Goal: Contribute content: Contribute content

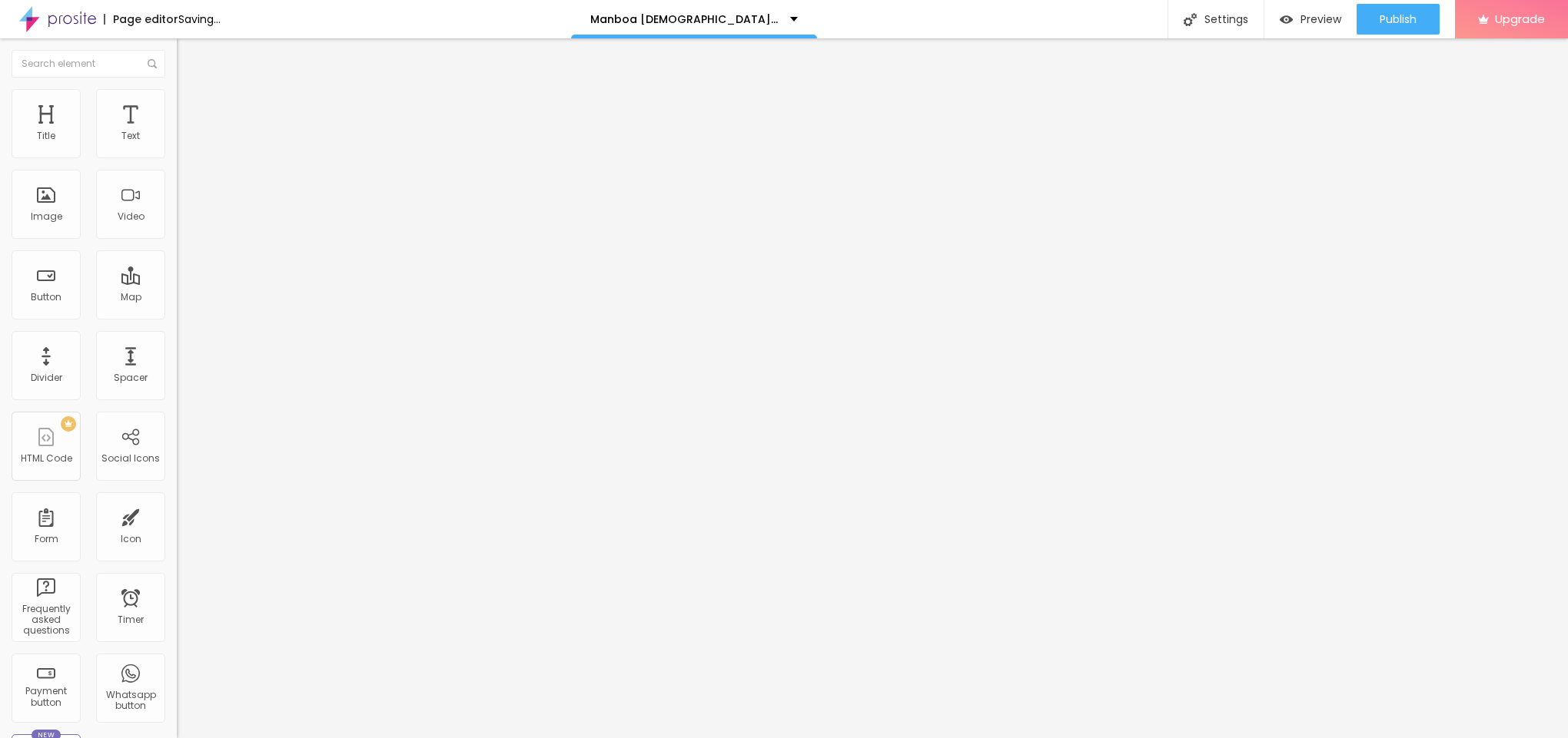
click at [176, 130] on div "Add image" at bounding box center [264, 126] width 176 height 11
click at [176, 132] on span "Add image" at bounding box center [208, 126] width 63 height 13
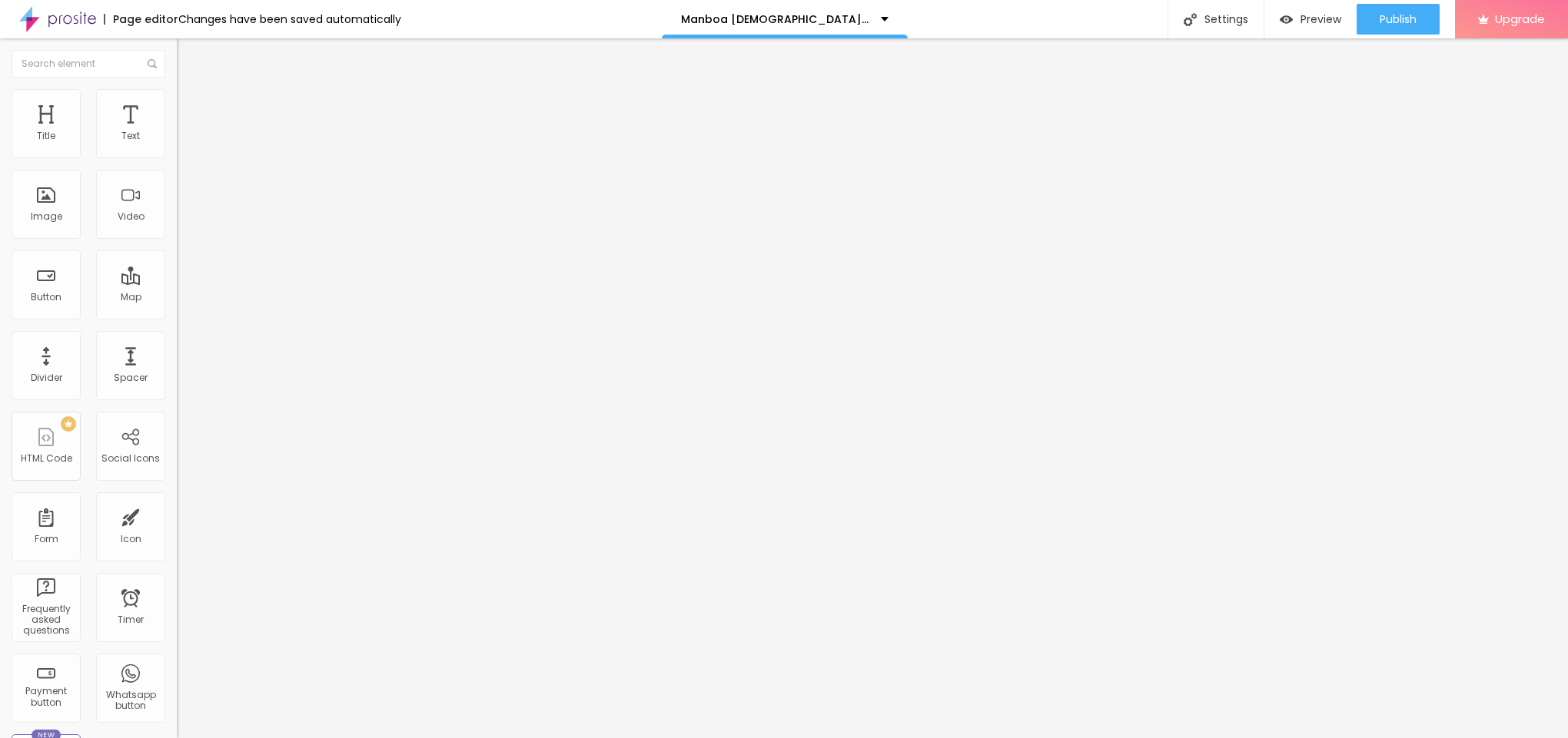
click at [176, 102] on li "Style" at bounding box center [264, 96] width 176 height 16
type input "95"
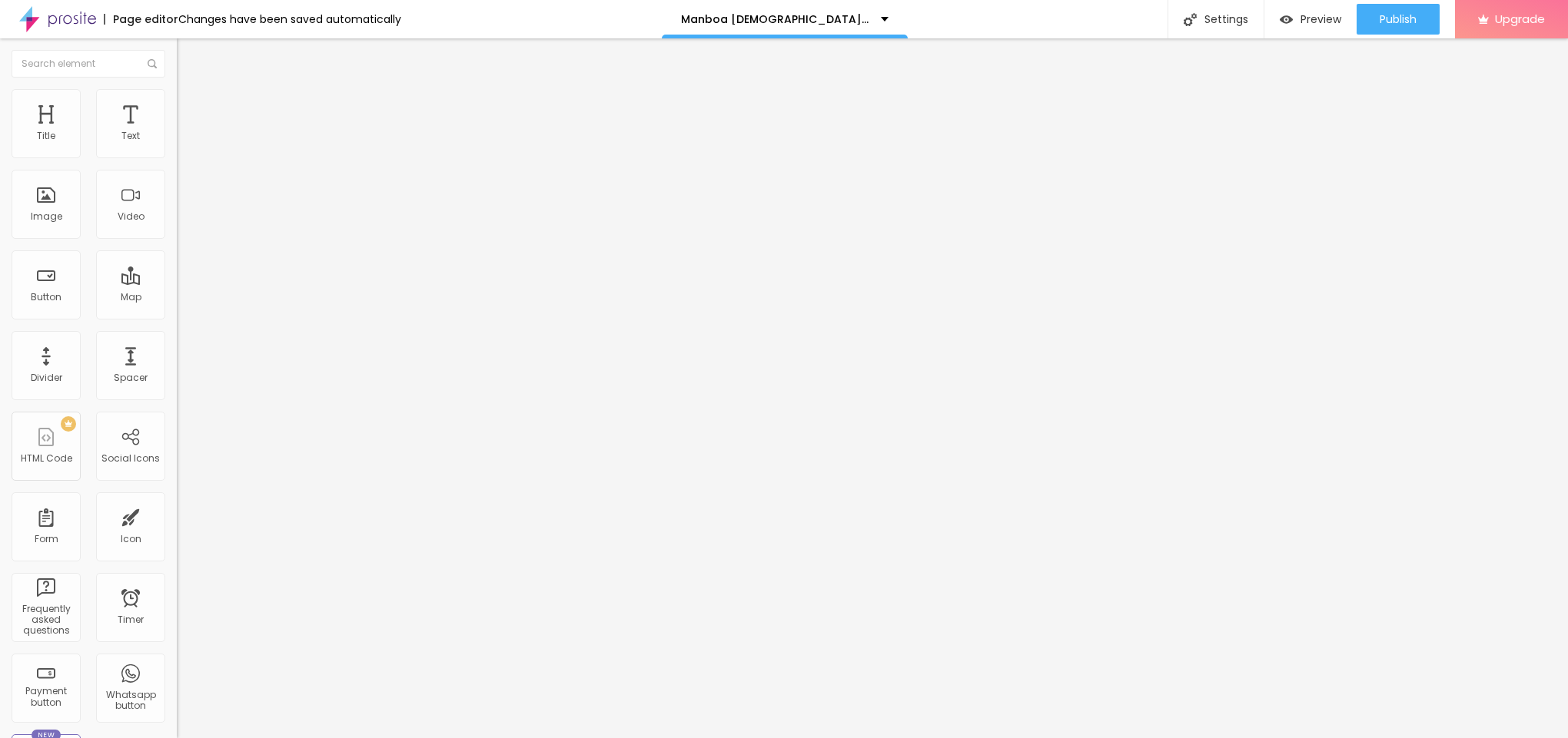
type input "95"
type input "90"
type input "85"
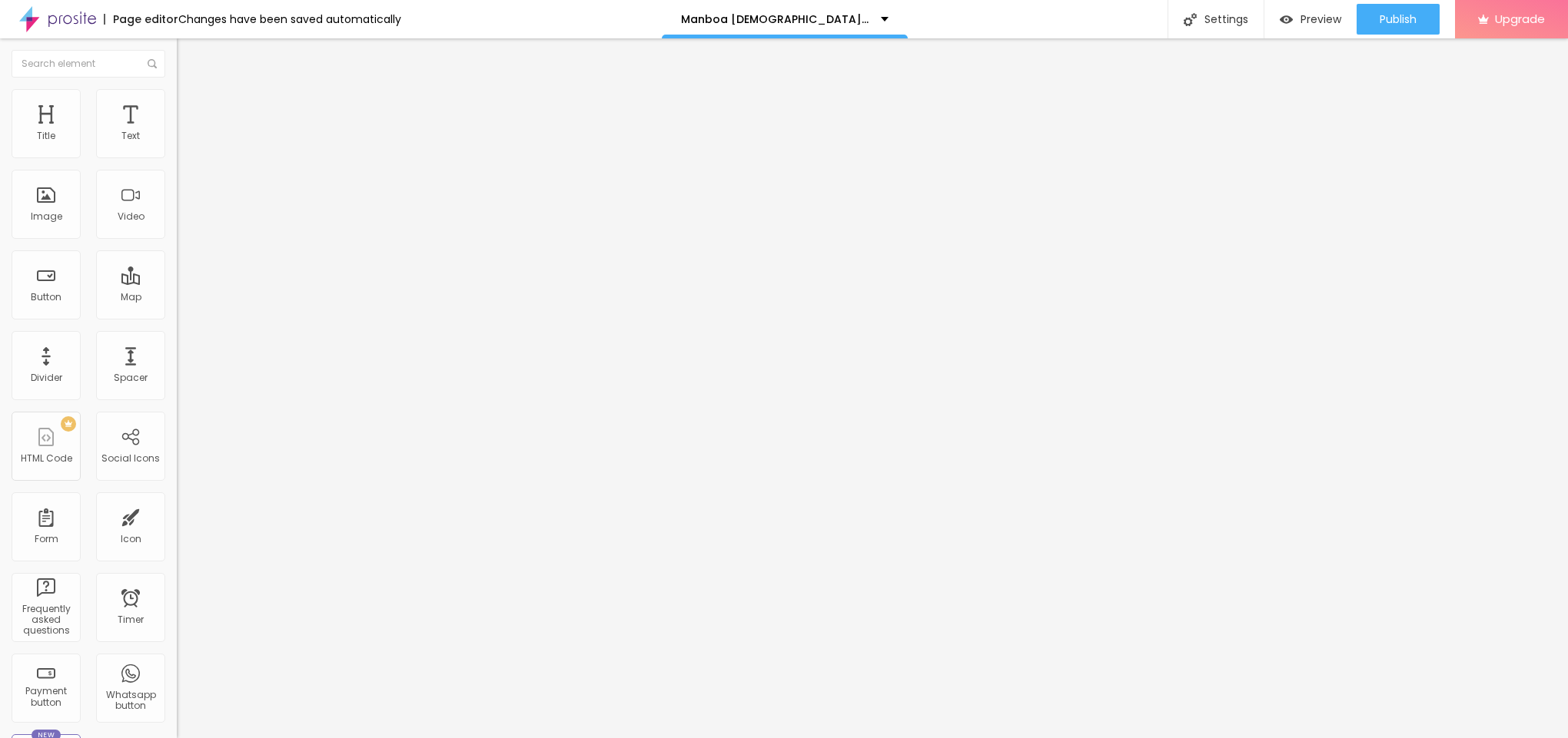
type input "80"
type input "75"
type input "70"
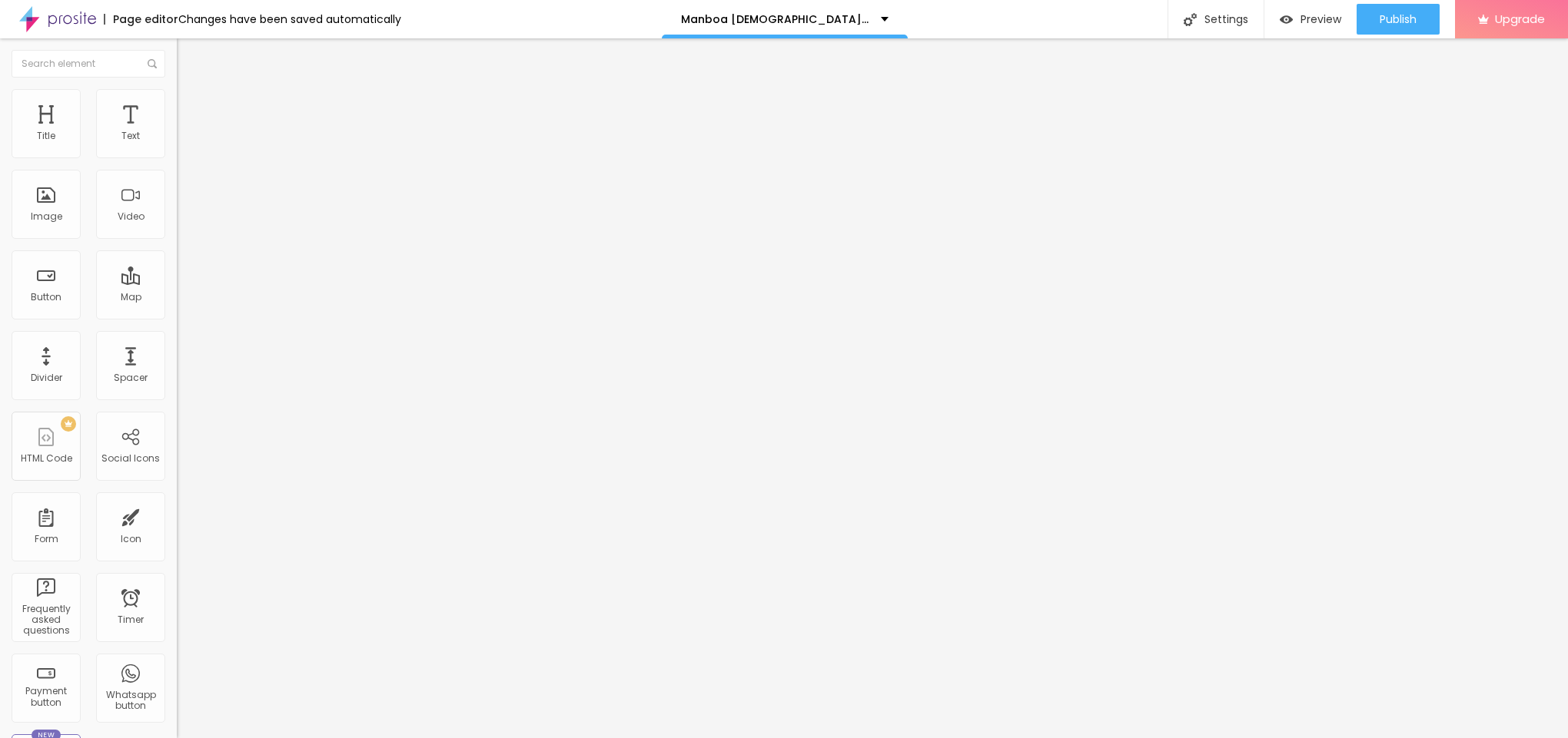
type input "70"
type input "65"
type input "60"
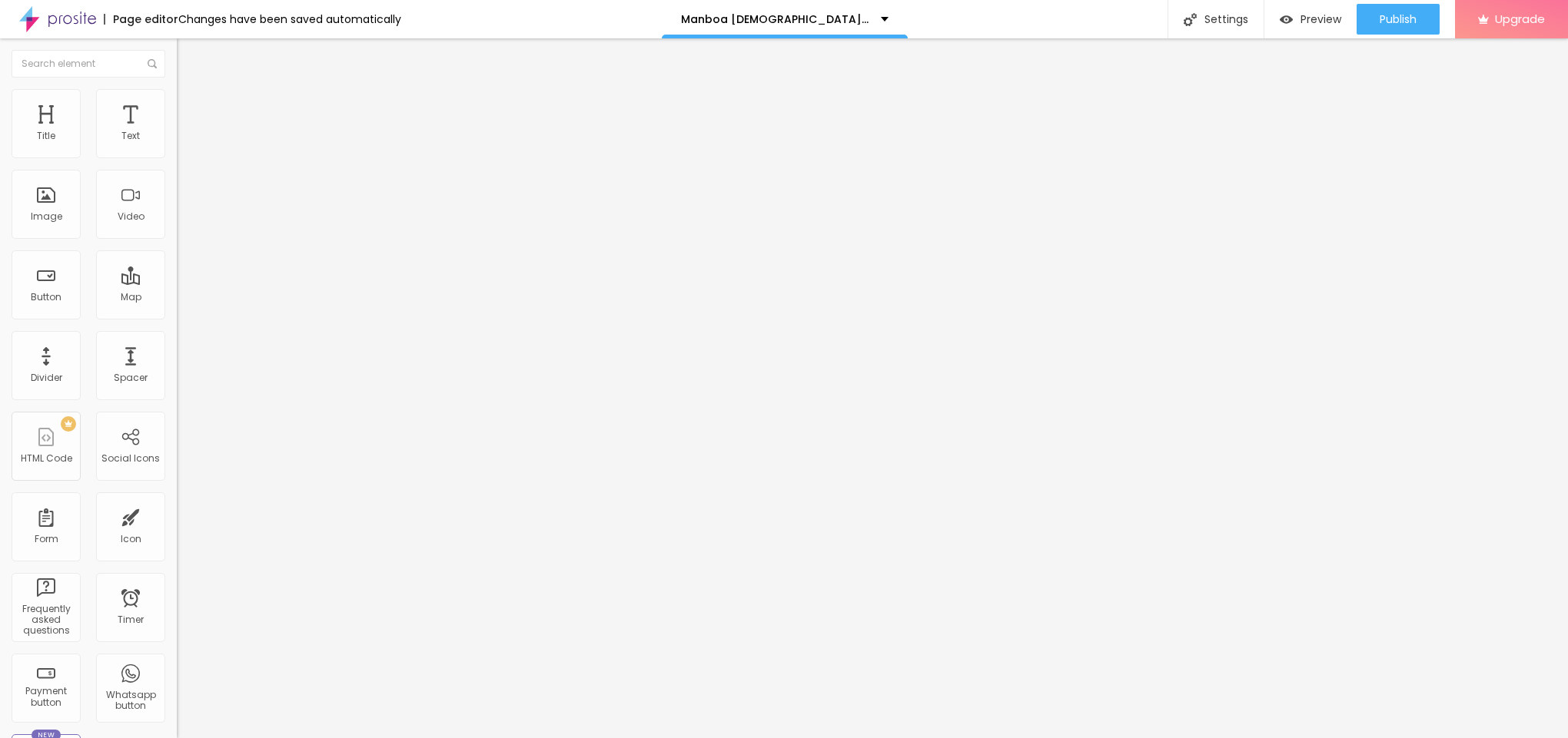
type input "55"
type input "50"
type input "45"
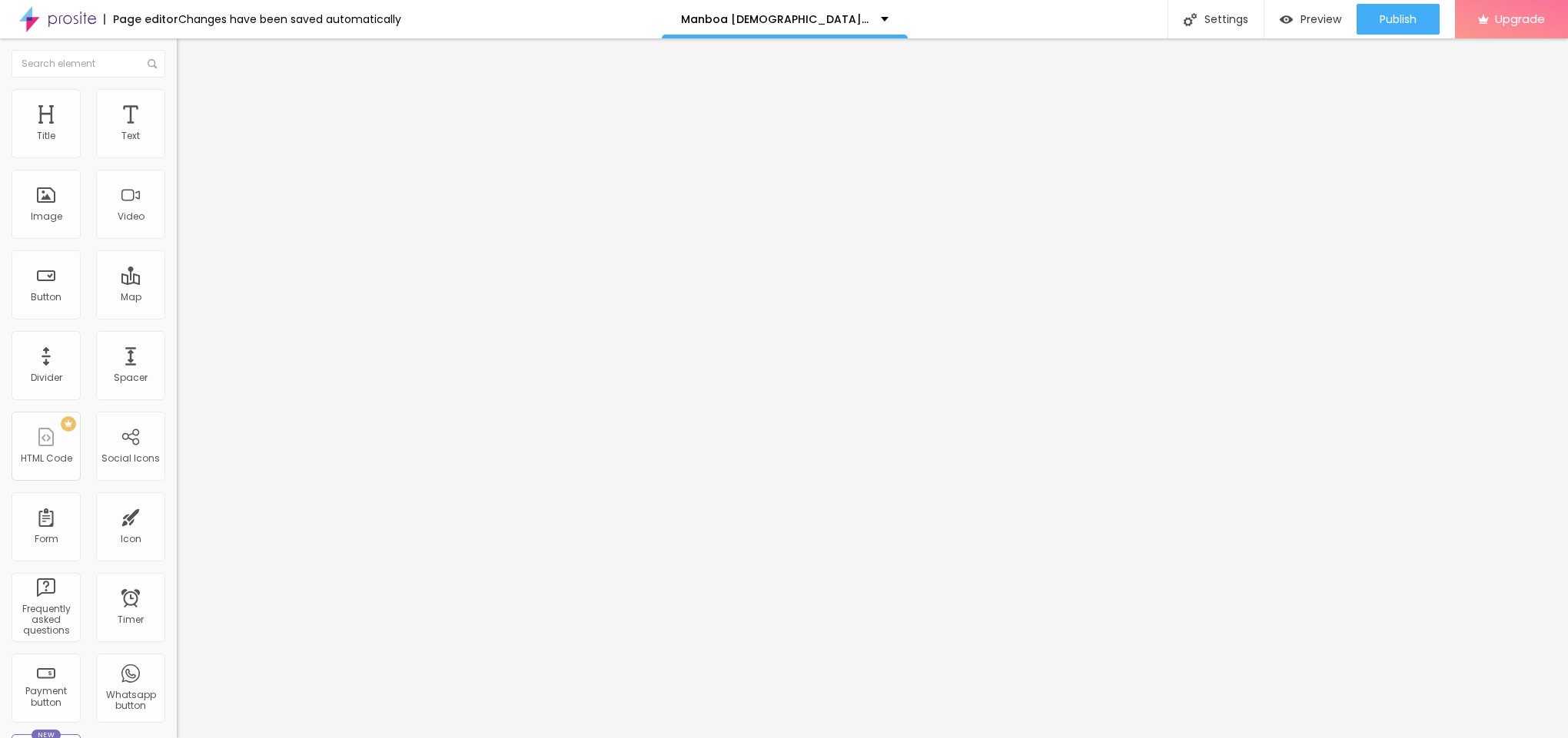
type input "45"
type input "40"
type input "35"
drag, startPoint x: 162, startPoint y: 173, endPoint x: 54, endPoint y: 163, distance: 108.5
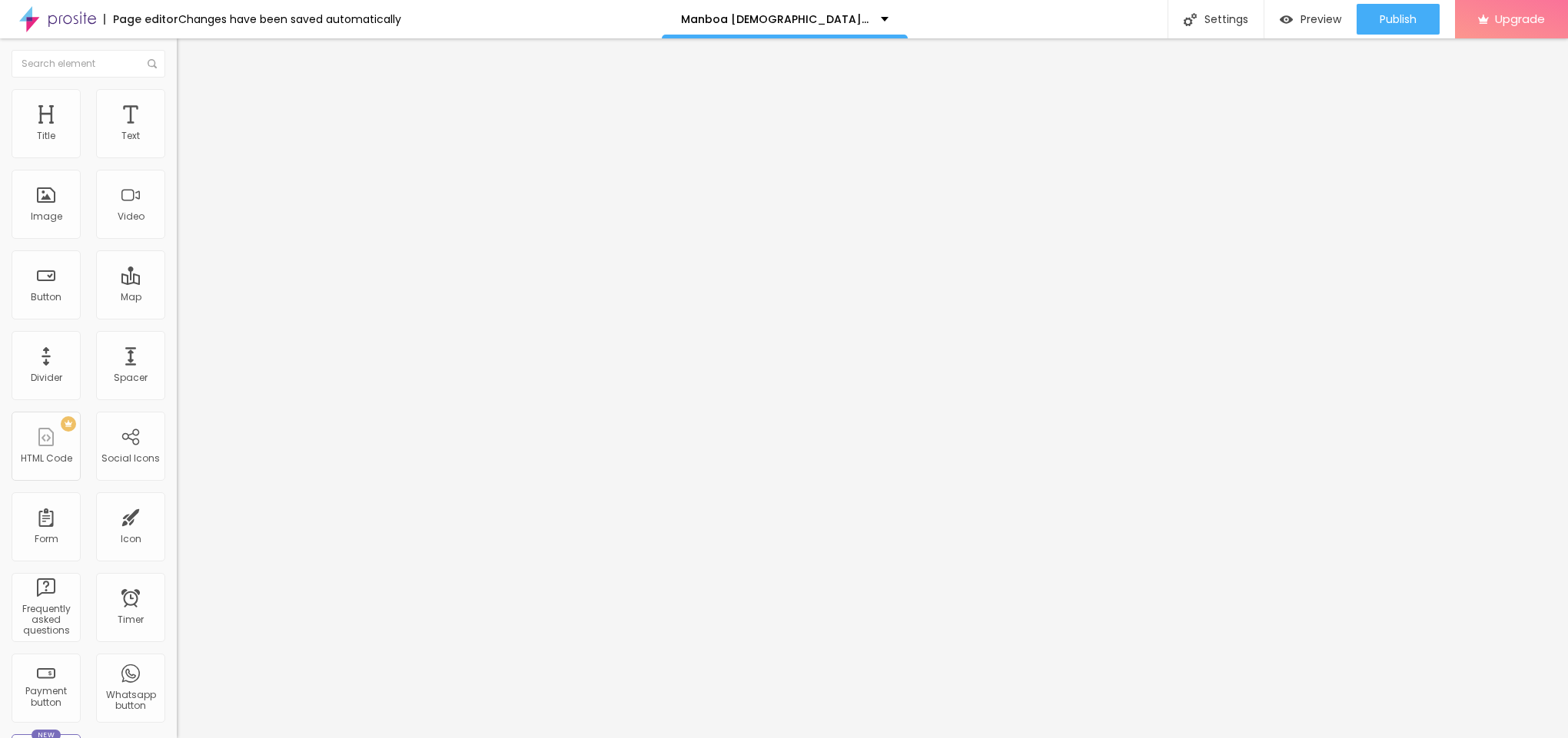
type input "35"
click at [176, 158] on input "range" at bounding box center [225, 151] width 99 height 12
drag, startPoint x: 75, startPoint y: 180, endPoint x: 0, endPoint y: 144, distance: 83.2
click at [176, 144] on div "Text Click me Align Size Default Small Default Big Link URL https:// Open in ne…" at bounding box center [264, 232] width 176 height 224
paste input "😍👇SHOP NOW😍👇"
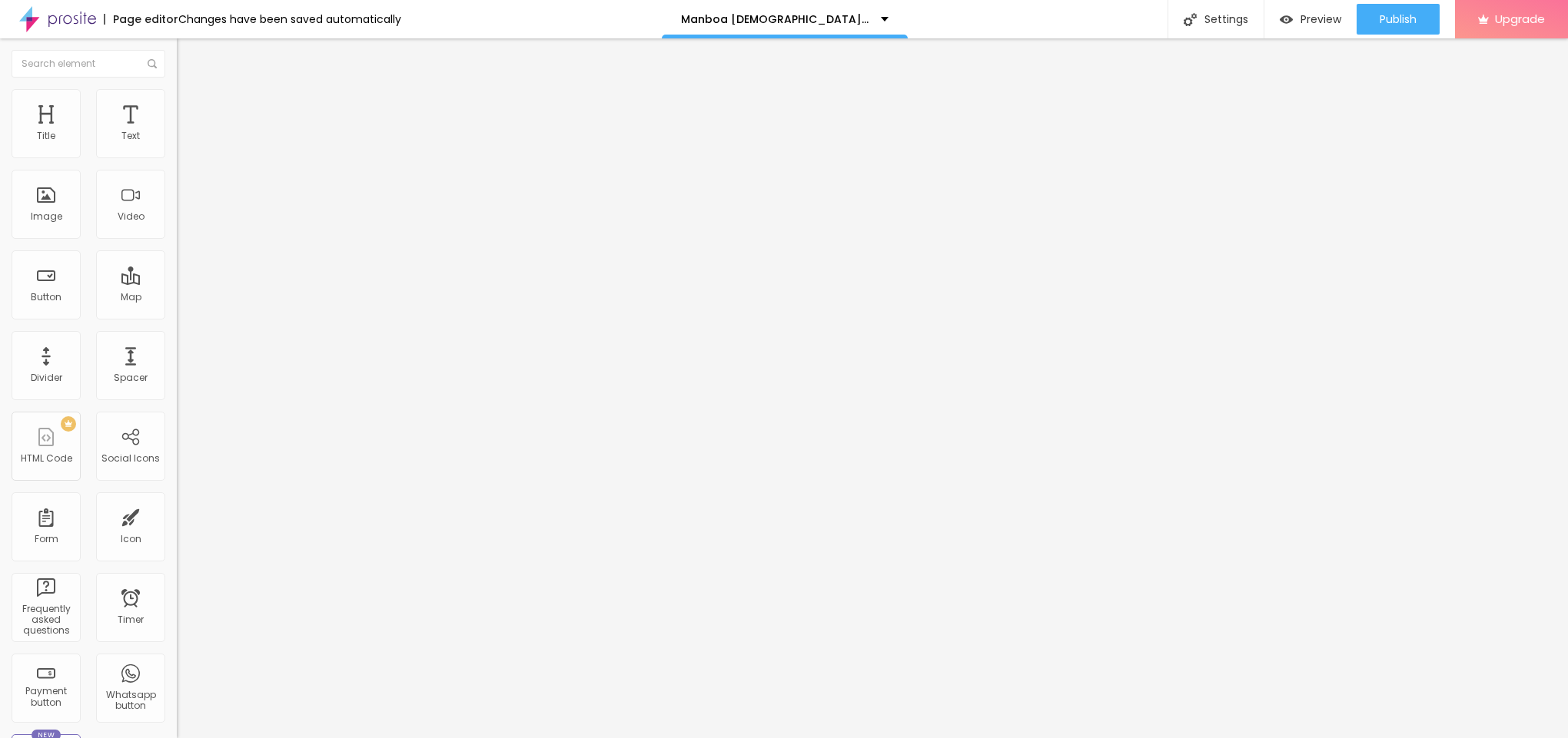
type input "😍👇SHOP NOW😍👇"
drag, startPoint x: 106, startPoint y: 326, endPoint x: 0, endPoint y: 321, distance: 106.1
click at [176, 321] on div "Text 😍👇SHOP NOW😍👇 Align Size Default Small Default Big Link URL https:// Open i…" at bounding box center [264, 232] width 176 height 224
click at [176, 144] on input "😍👇SHOP NOW😍👇" at bounding box center [269, 137] width 185 height 16
click at [176, 317] on input "text" at bounding box center [269, 309] width 185 height 16
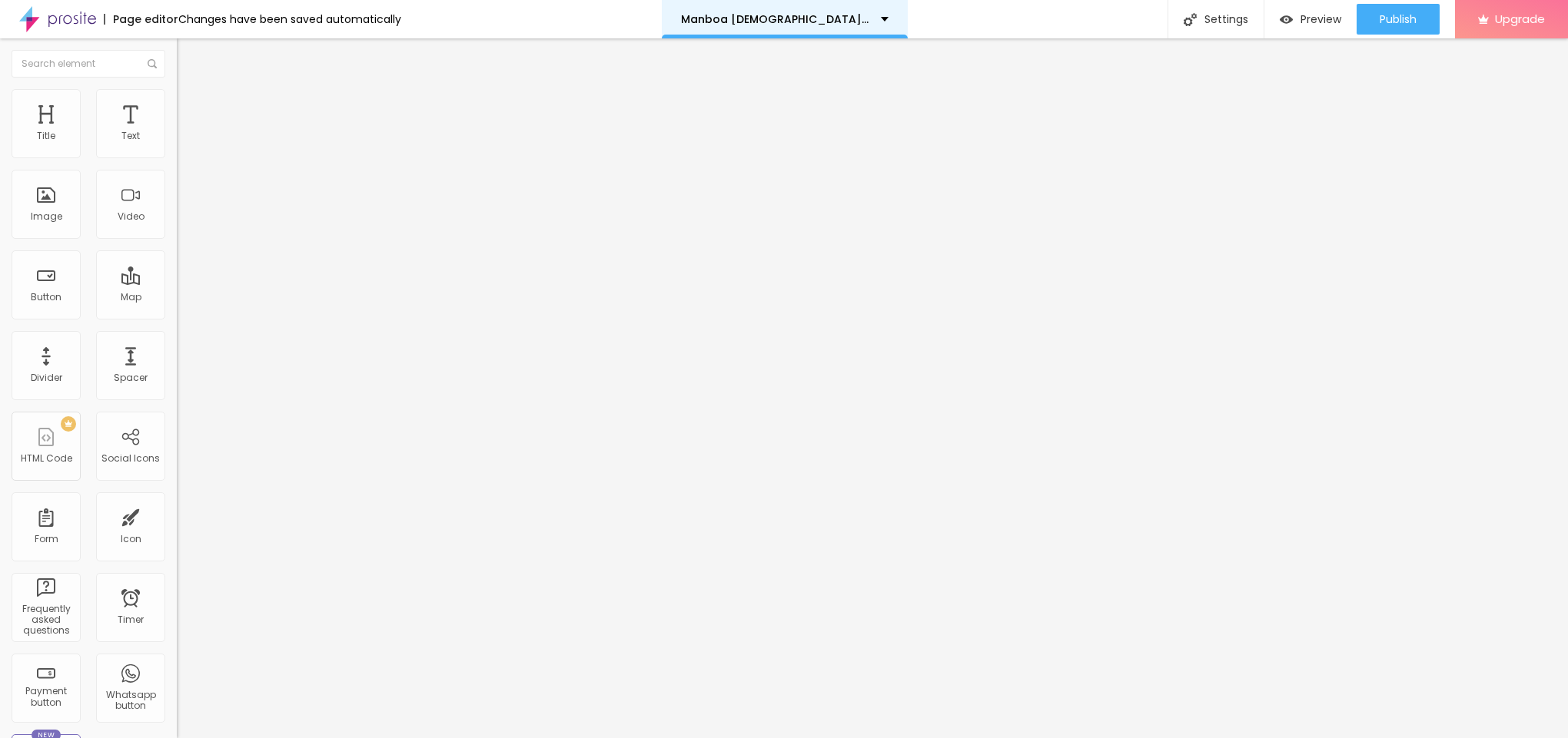
paste input "[URL][DOMAIN_NAME][DEMOGRAPHIC_DATA][MEDICAL_DATA]"
type input "[URL][DOMAIN_NAME][DEMOGRAPHIC_DATA][MEDICAL_DATA]"
click at [188, 57] on img "button" at bounding box center [194, 55] width 12 height 12
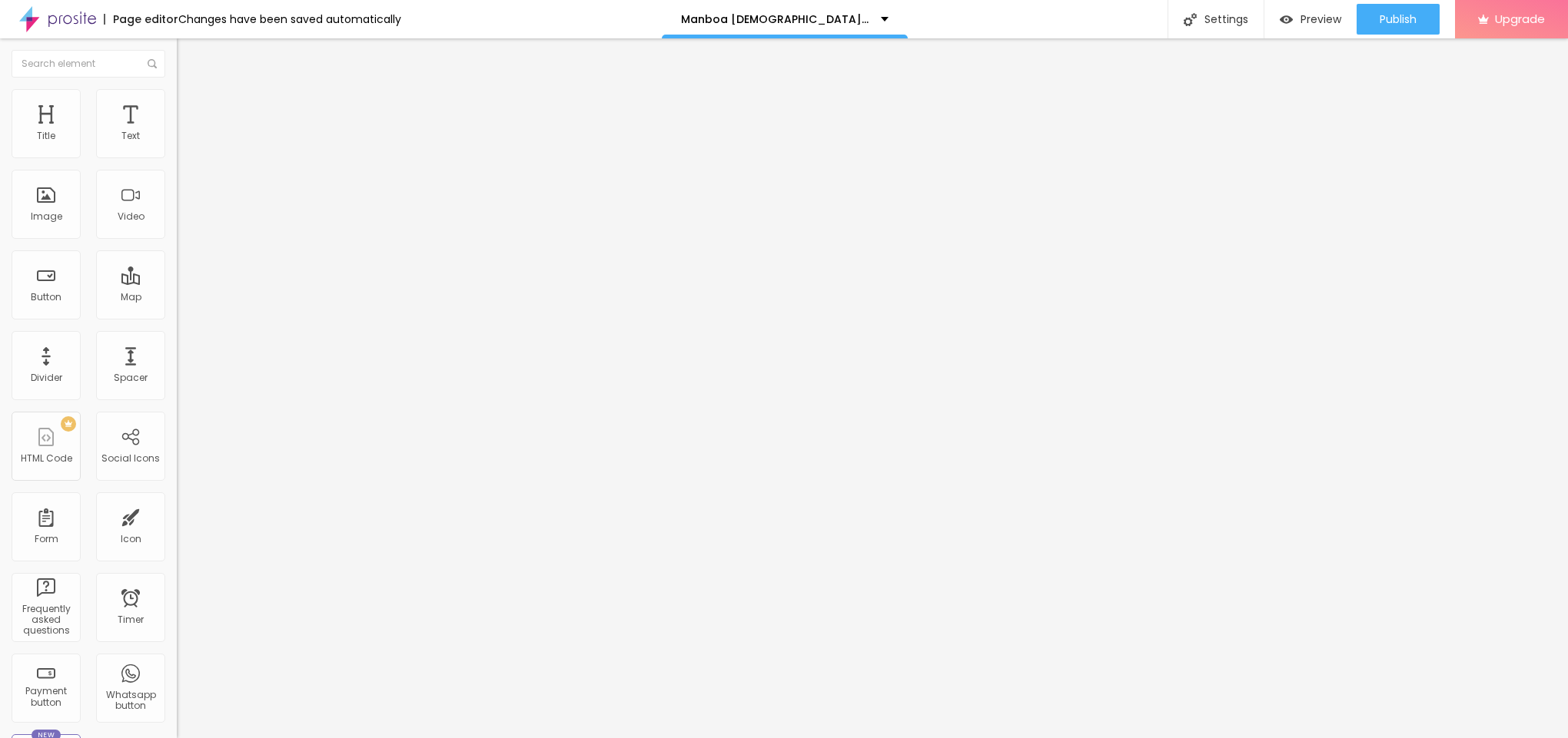
click at [183, 143] on icon "button" at bounding box center [188, 139] width 9 height 9
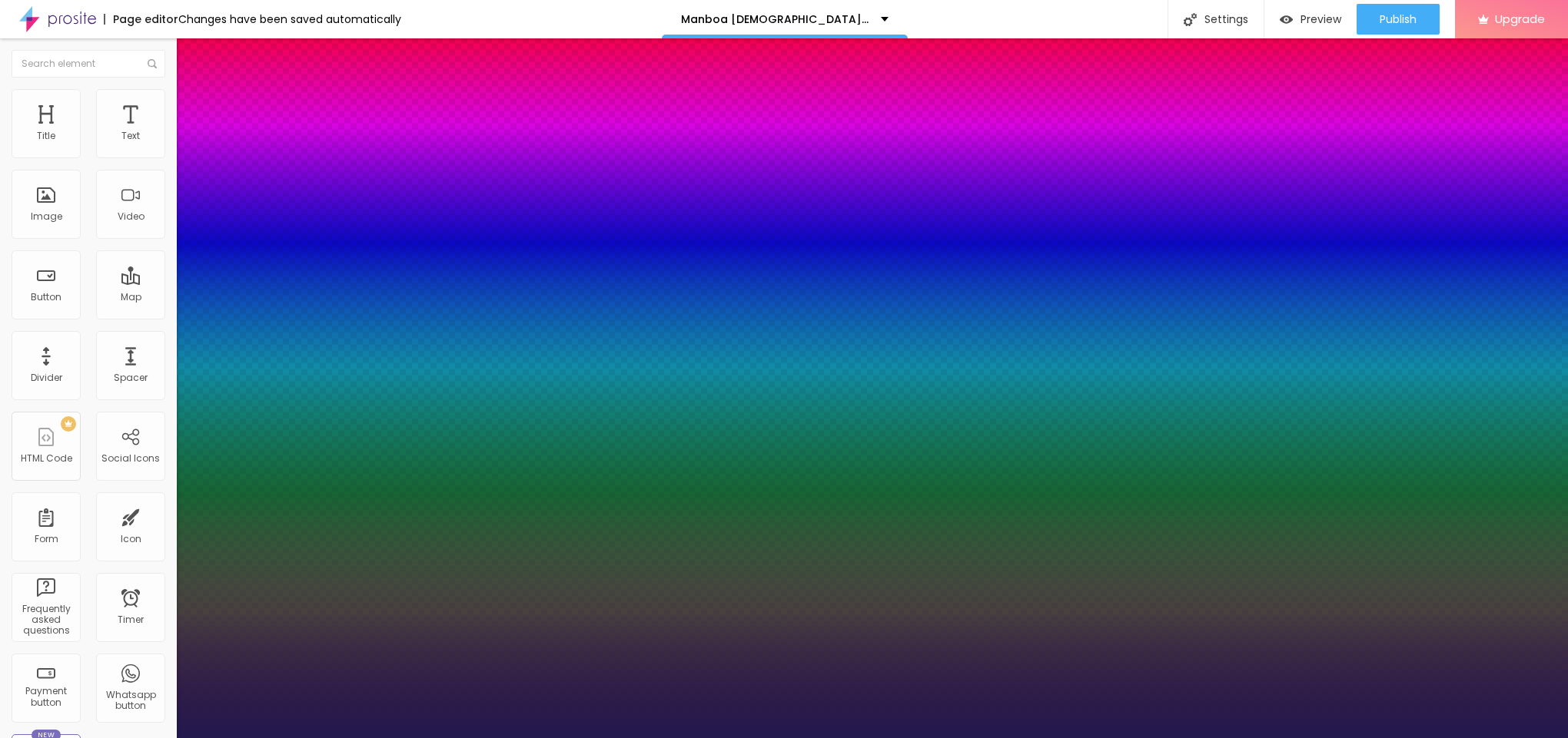
type input "1"
type input "11"
type input "1"
type input "20"
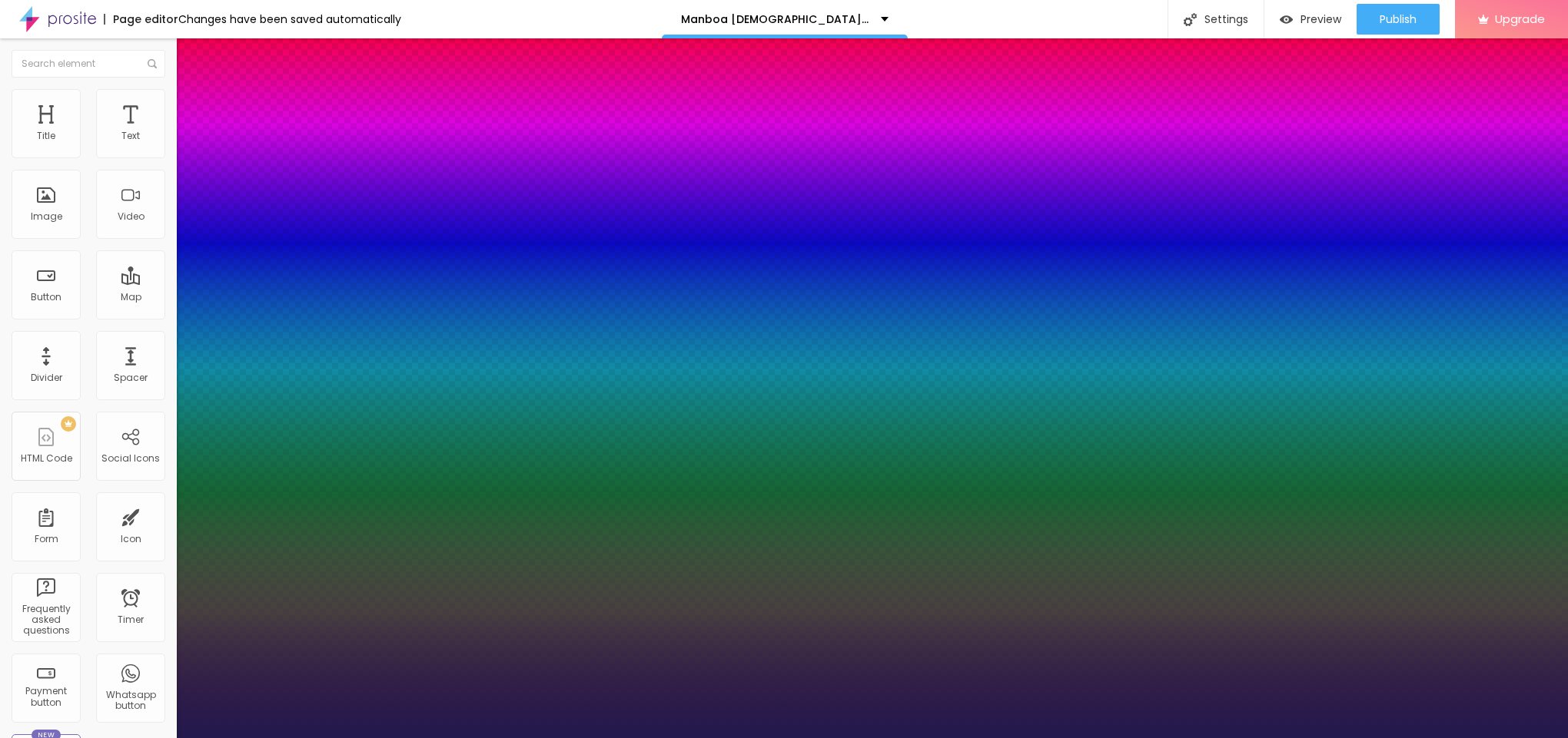
type input "20"
type input "1"
type input "21"
type input "1"
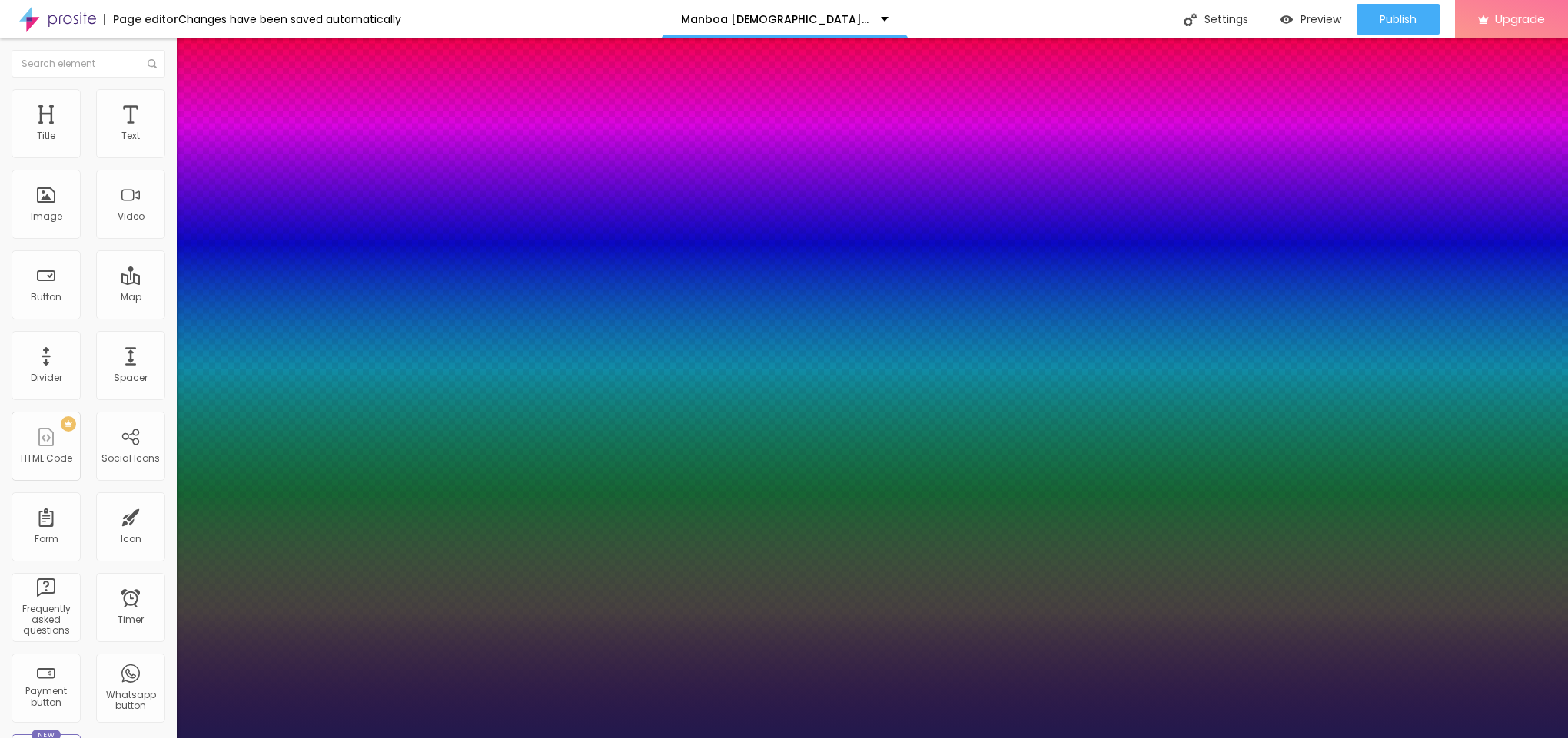
type input "22"
type input "1"
drag, startPoint x: 201, startPoint y: 260, endPoint x: 215, endPoint y: 259, distance: 14.0
type input "22"
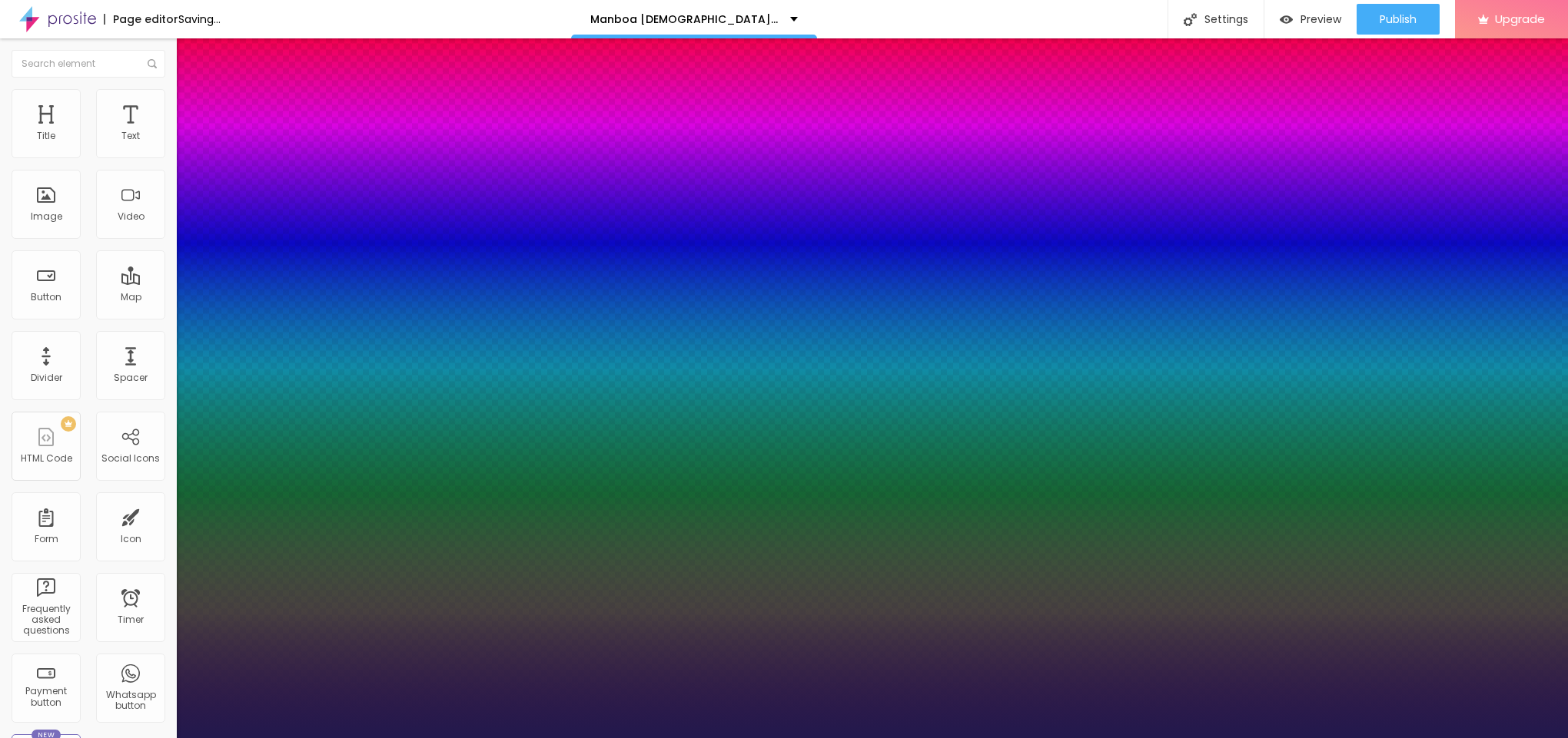
type input "1"
click at [579, 738] on div at bounding box center [784, 738] width 1568 height 0
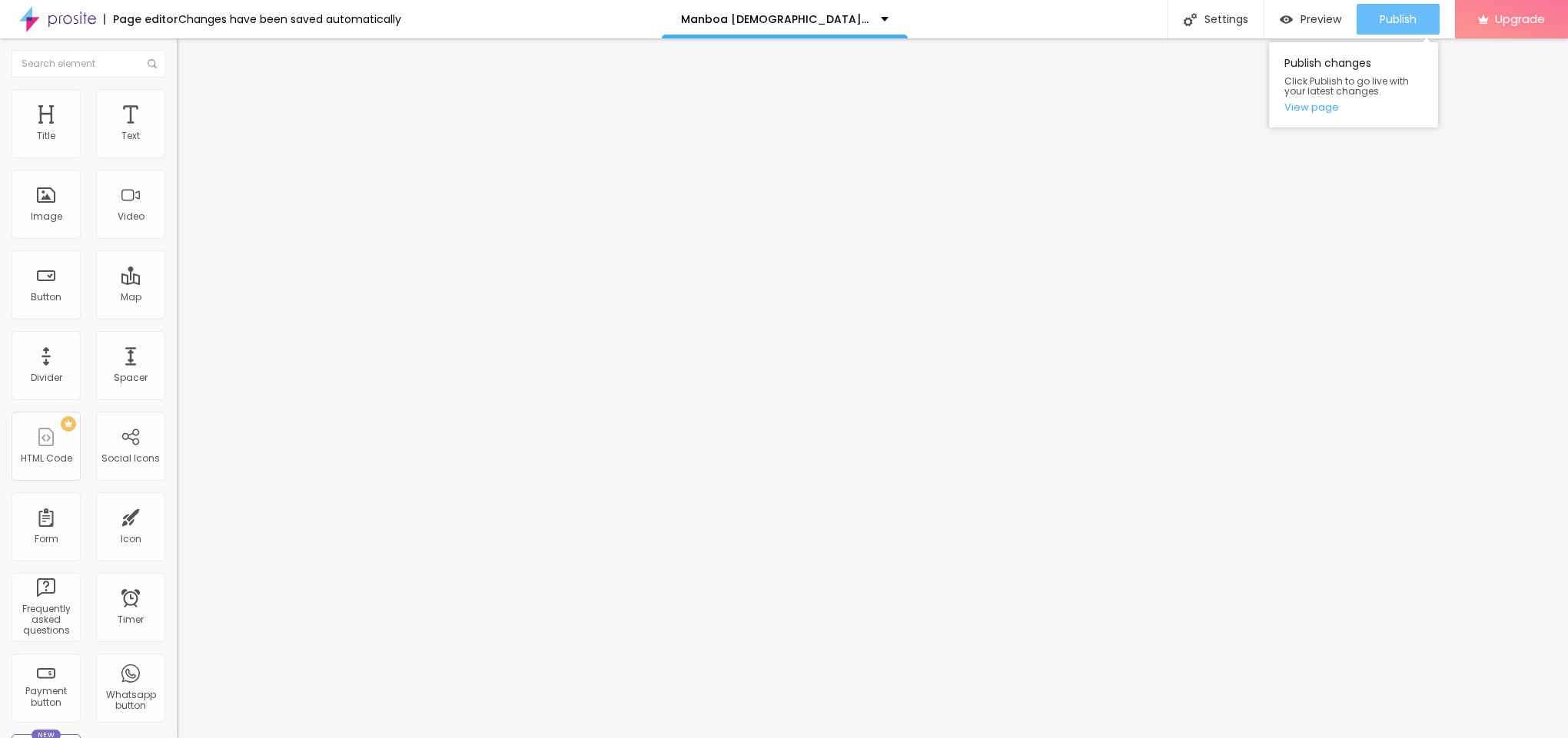
click at [1389, 13] on span "Publish" at bounding box center [1398, 18] width 37 height 12
click at [1305, 114] on div "Publish changes Click Publish to go live with your latest changes. View page" at bounding box center [1353, 85] width 169 height 85
click at [1312, 111] on link "View page" at bounding box center [1354, 107] width 139 height 10
